Goal: Navigation & Orientation: Understand site structure

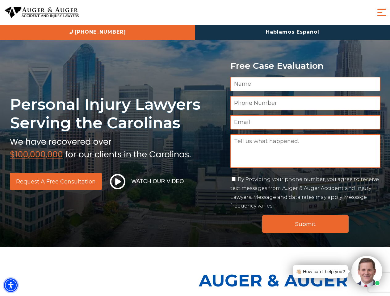
click at [11, 286] on img "Accessibility Menu" at bounding box center [11, 286] width 14 height 14
